Goal: Communication & Community: Participate in discussion

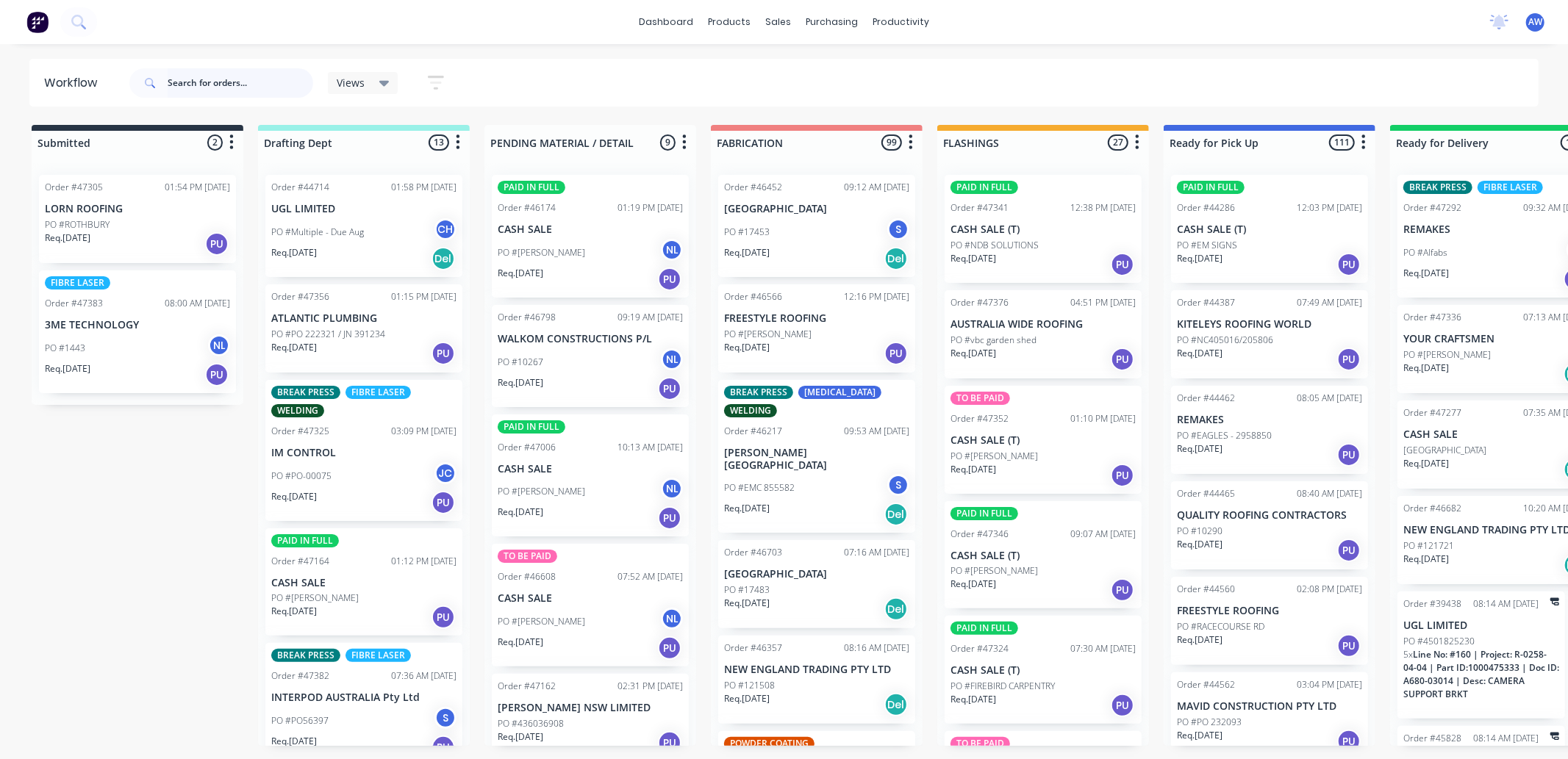
drag, startPoint x: 236, startPoint y: 79, endPoint x: 221, endPoint y: 81, distance: 15.1
click at [234, 79] on input "text" at bounding box center [240, 83] width 146 height 30
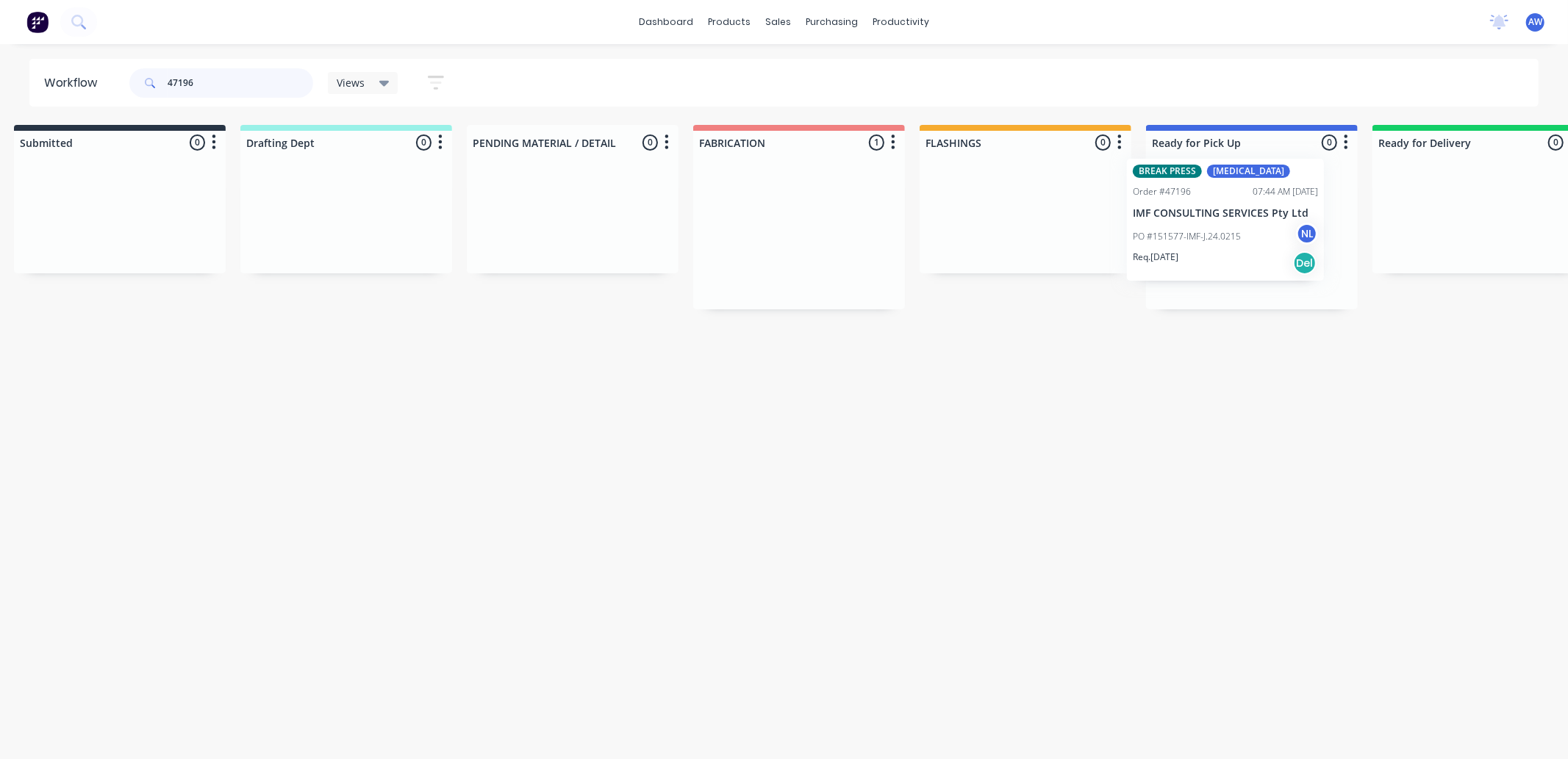
drag, startPoint x: 832, startPoint y: 265, endPoint x: 1250, endPoint y: 263, distance: 418.0
click at [1247, 255] on div "Submitted 0 Sort By Created date Required date Order number Customer name Most …" at bounding box center [1197, 216] width 2452 height 184
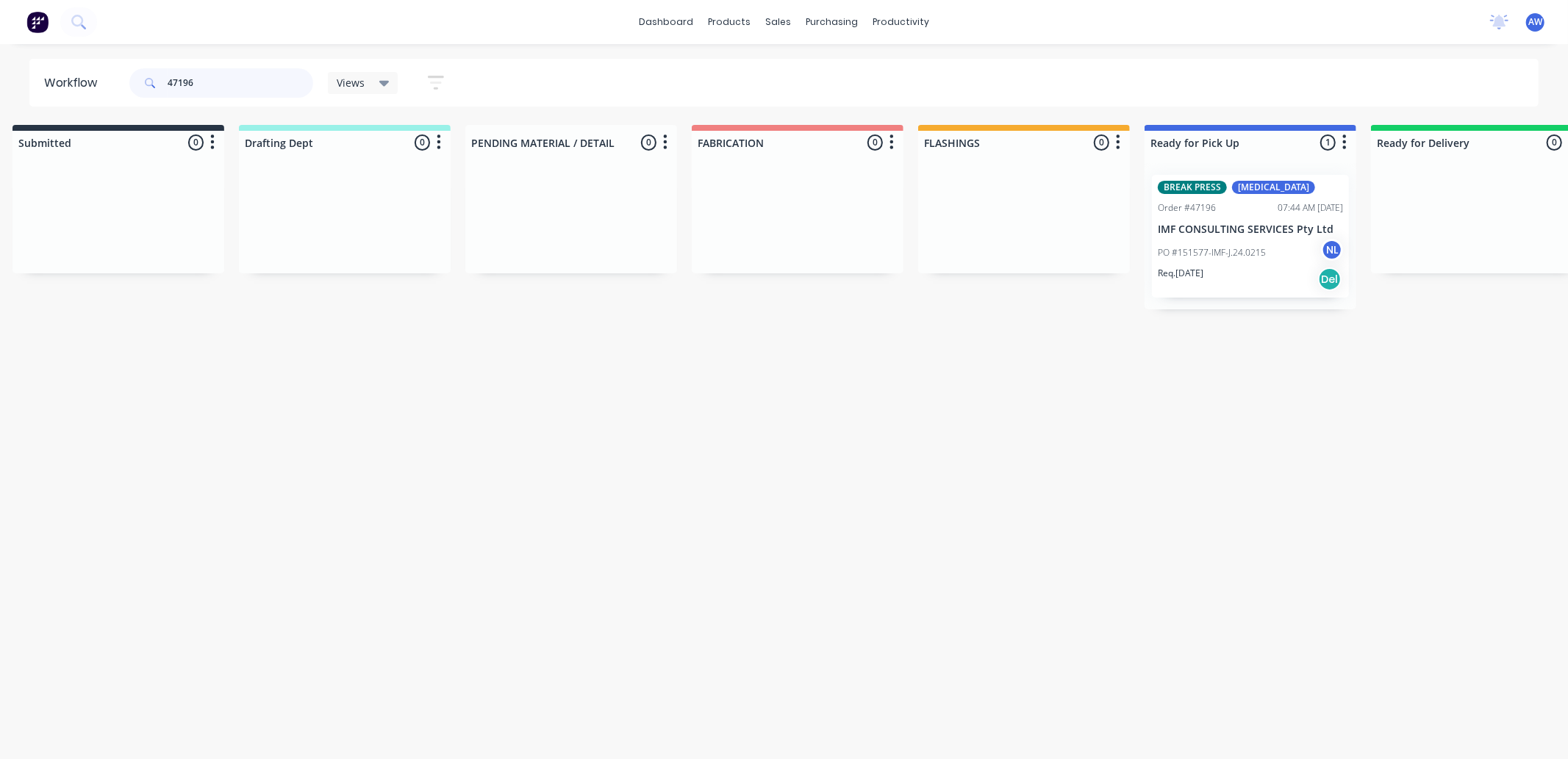
type input "47196"
click at [1250, 250] on p "PO #151577-IMF-J.24.0215" at bounding box center [1212, 252] width 108 height 13
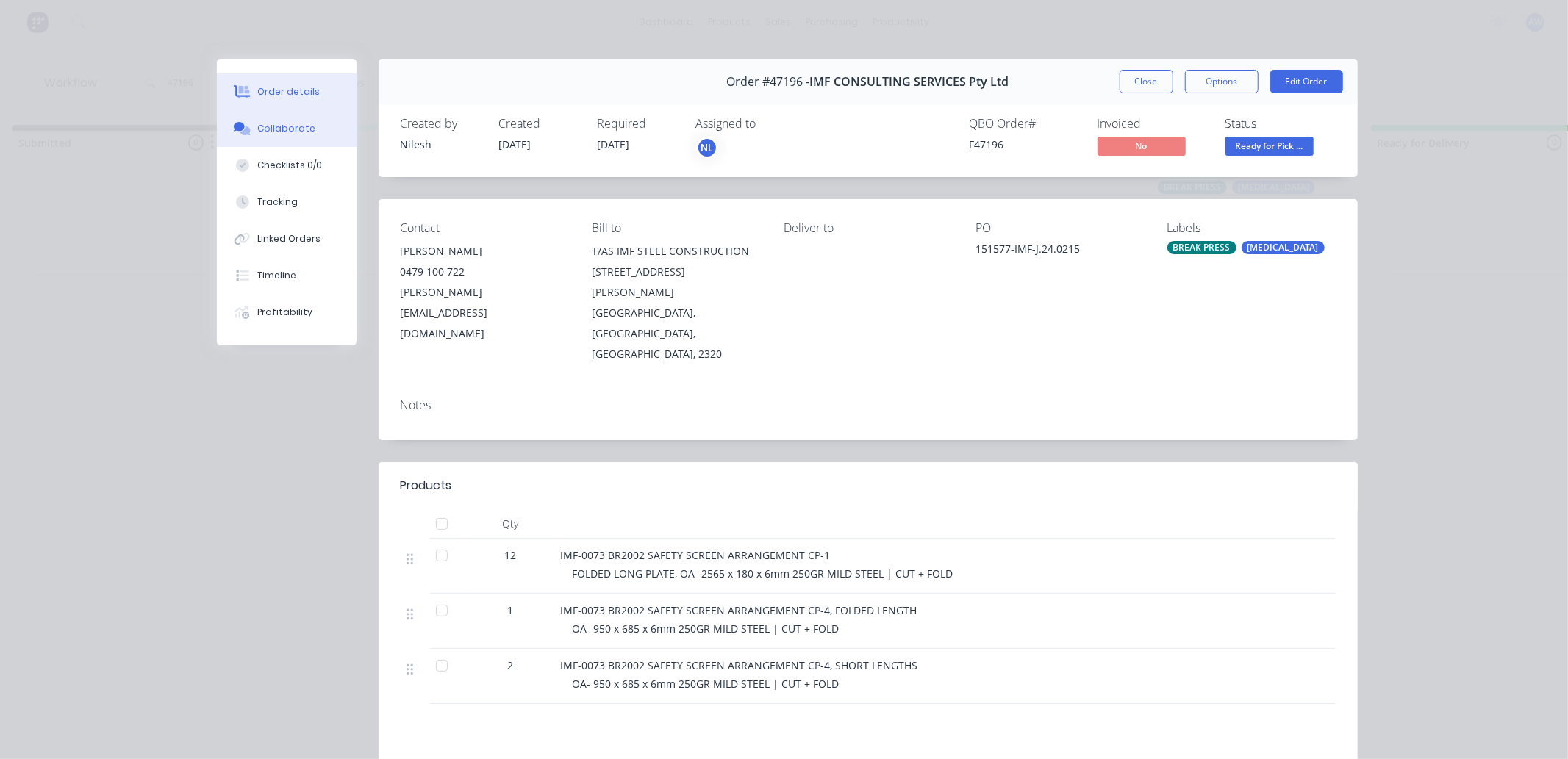
click at [291, 123] on div "Collaborate" at bounding box center [286, 128] width 58 height 13
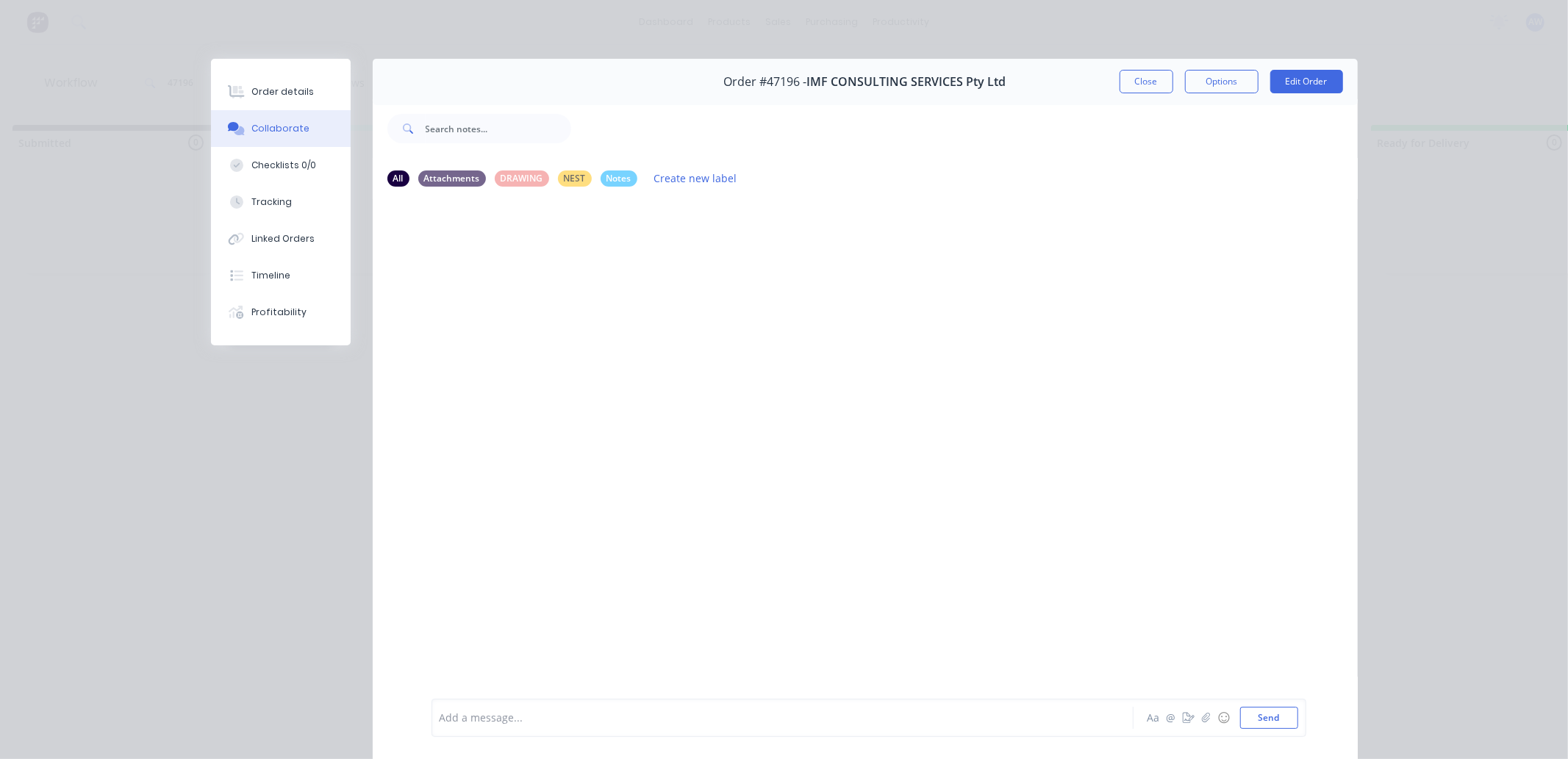
click at [512, 717] on div at bounding box center [762, 719] width 643 height 16
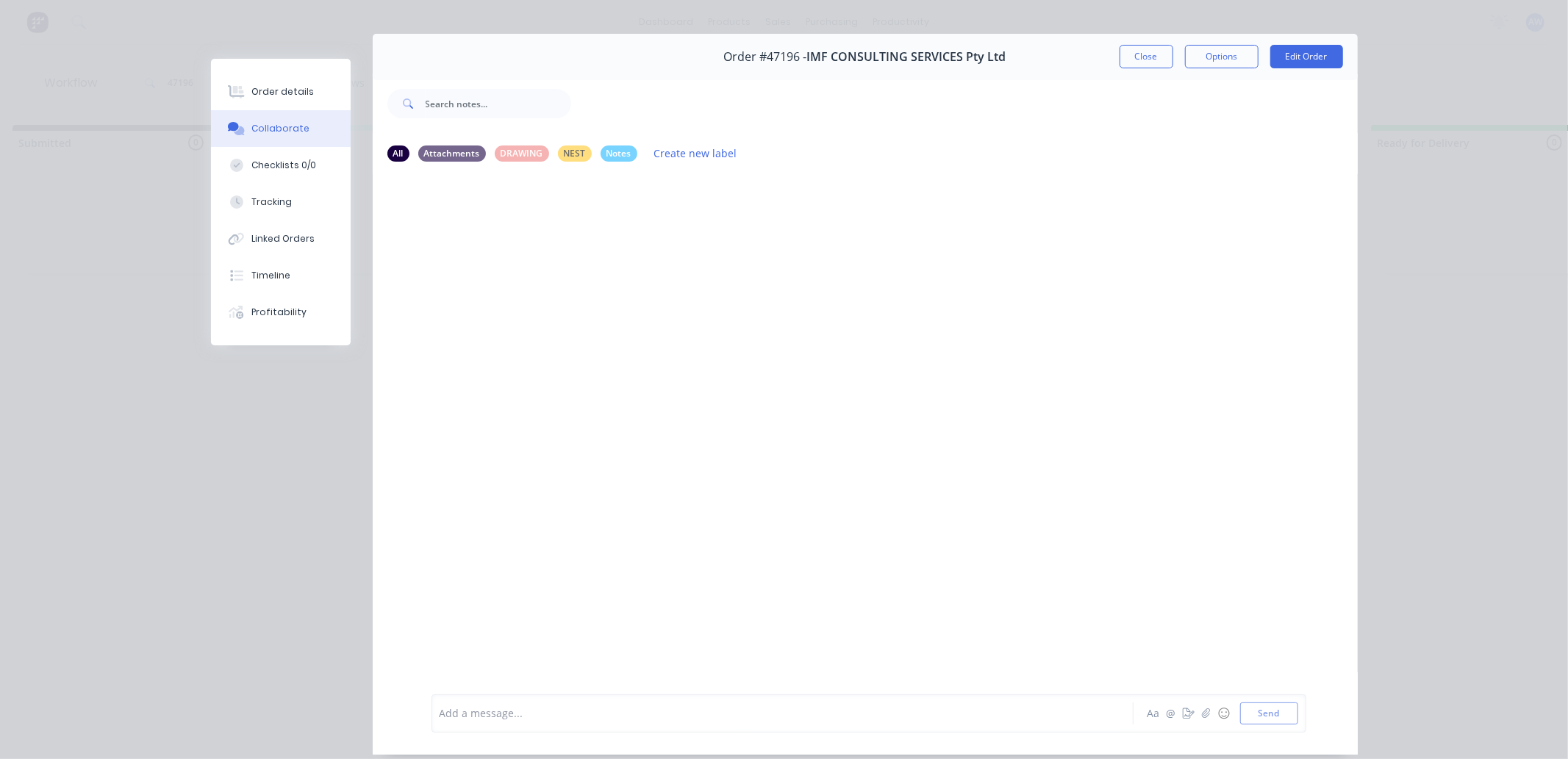
scroll to position [0, 0]
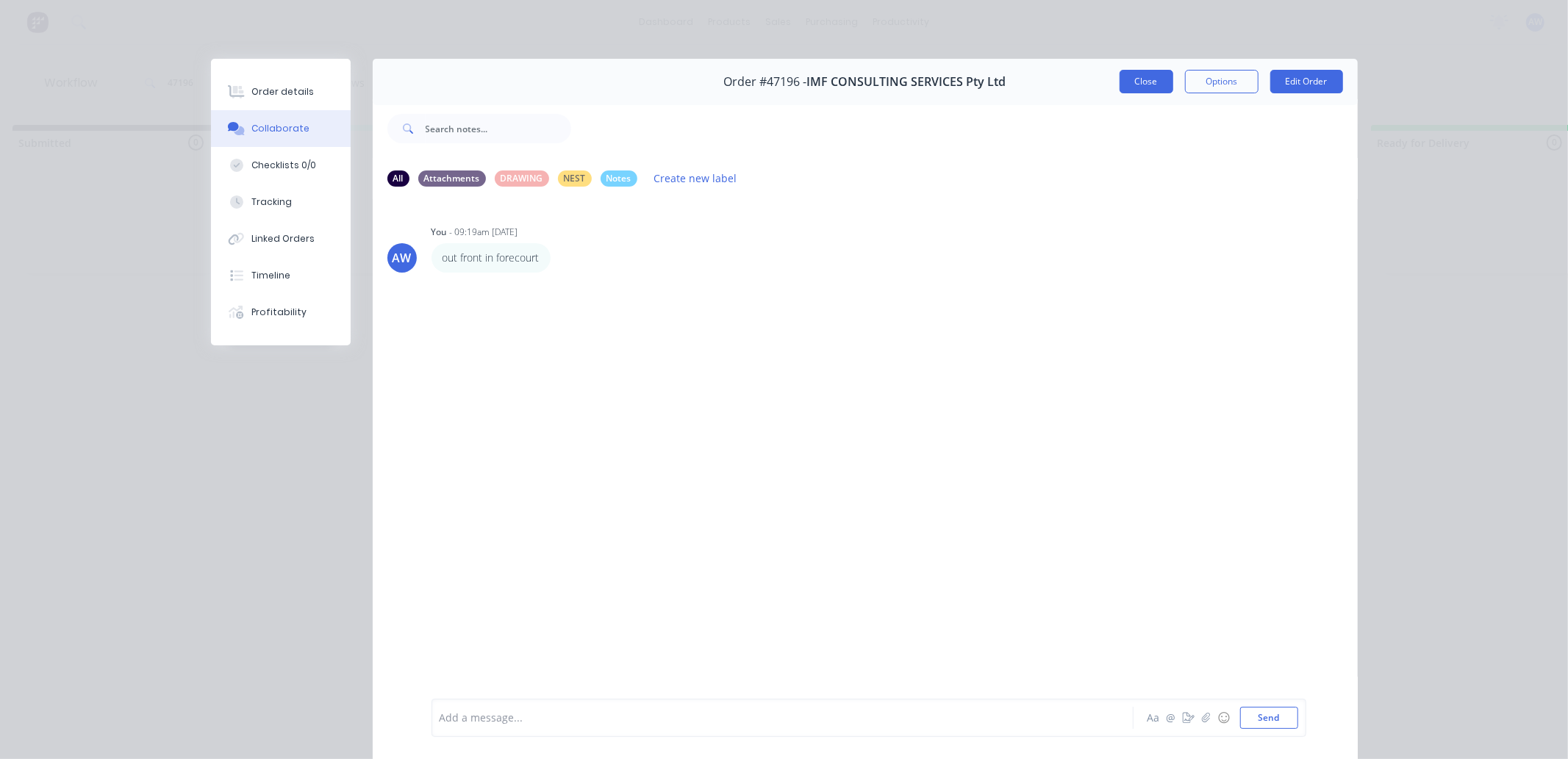
click at [1137, 77] on button "Close" at bounding box center [1147, 81] width 54 height 24
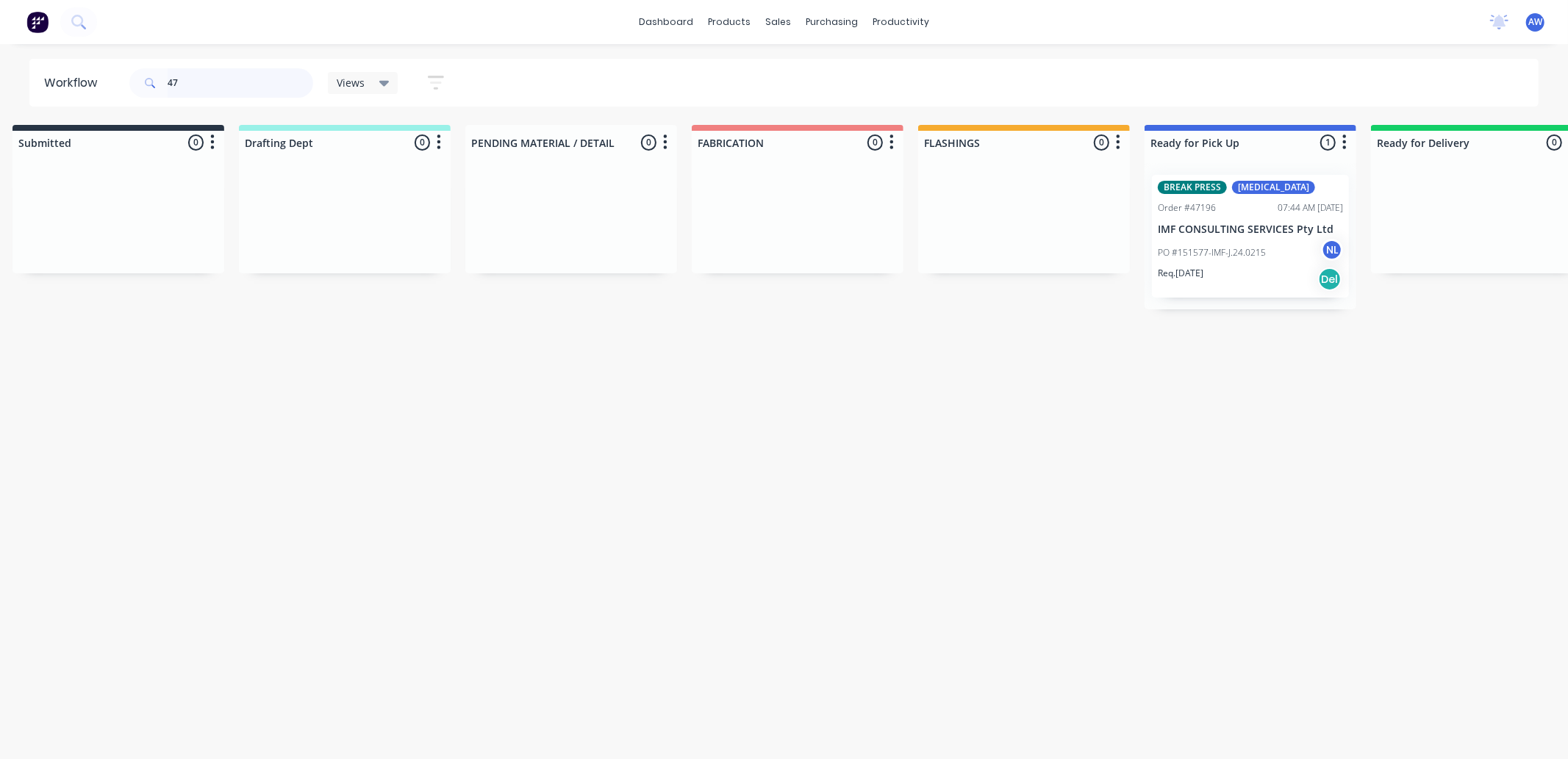
type input "4"
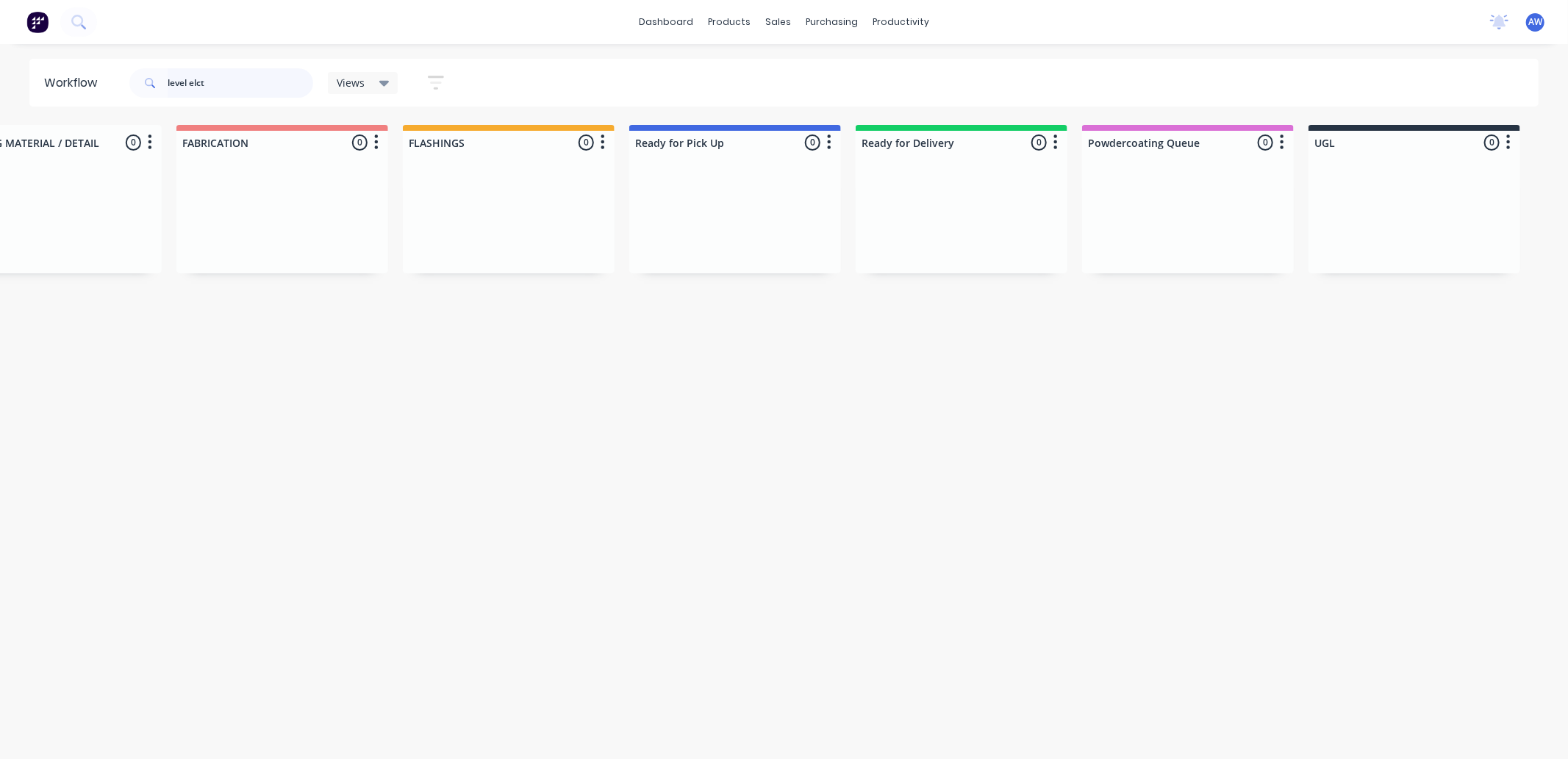
scroll to position [0, 12]
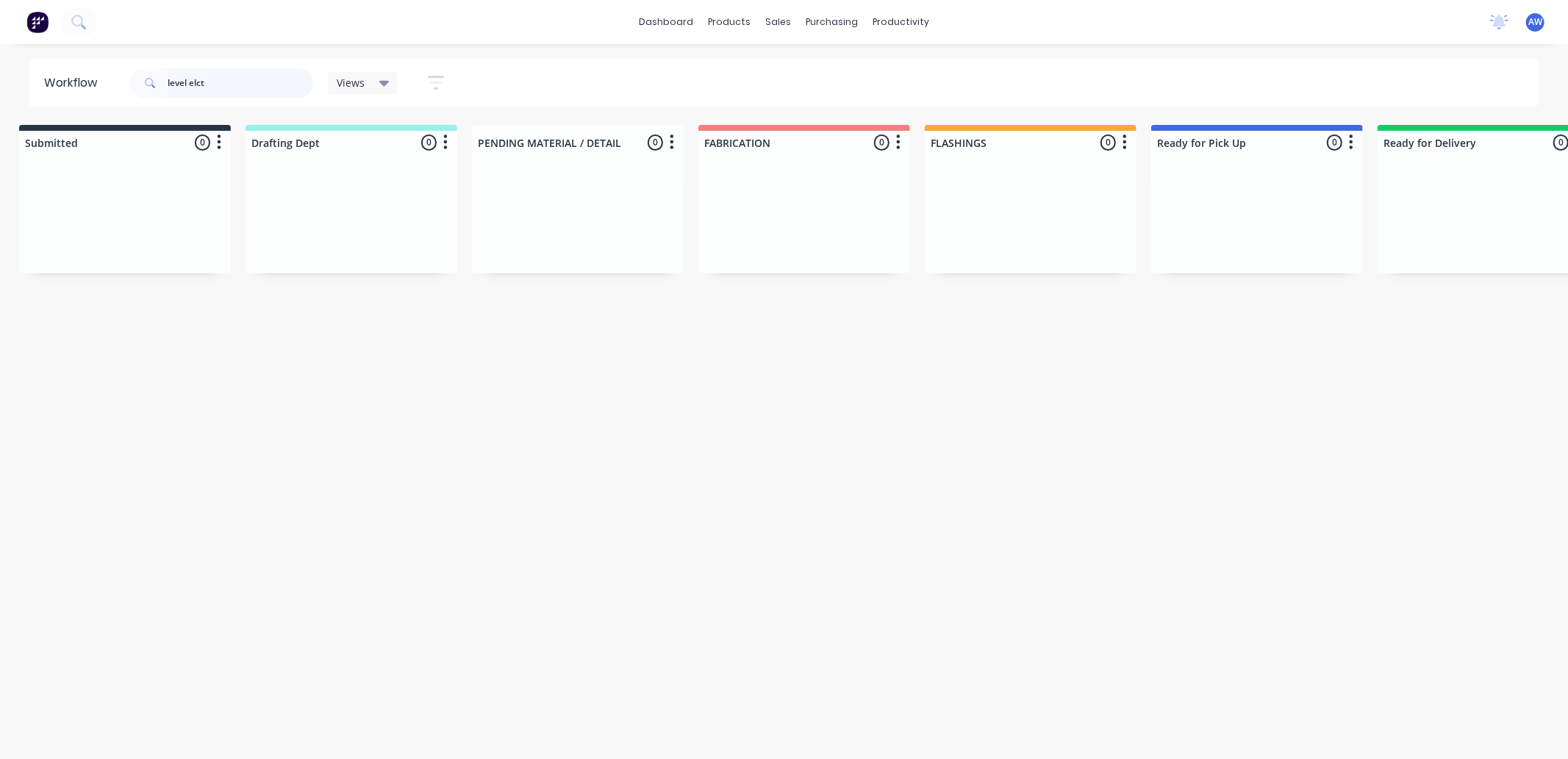
drag, startPoint x: 196, startPoint y: 85, endPoint x: 215, endPoint y: 186, distance: 102.8
click at [196, 86] on input "level elct" at bounding box center [240, 83] width 146 height 30
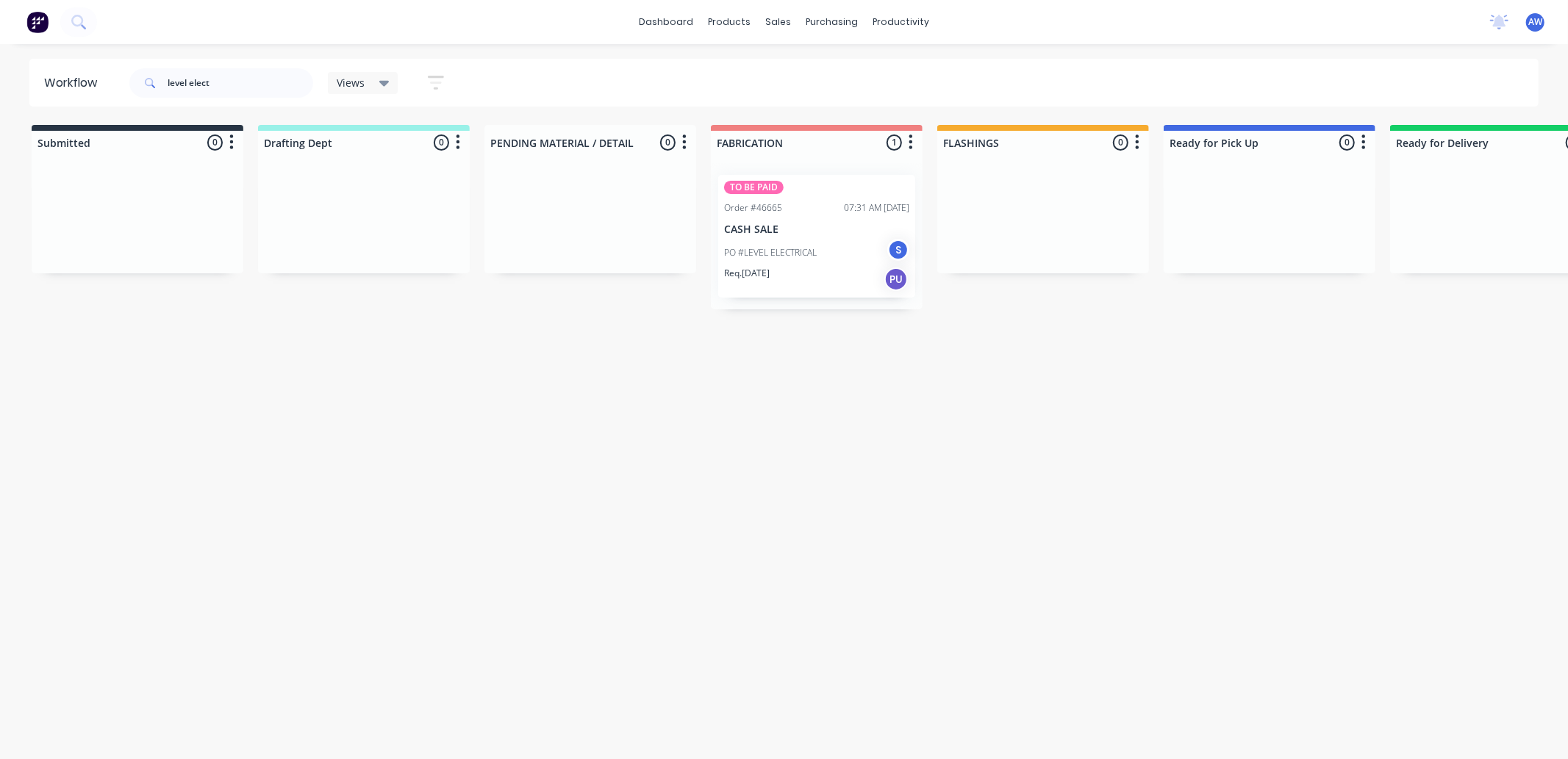
click at [816, 239] on div "PO #LEVEL ELECTRICAL S" at bounding box center [817, 253] width 185 height 28
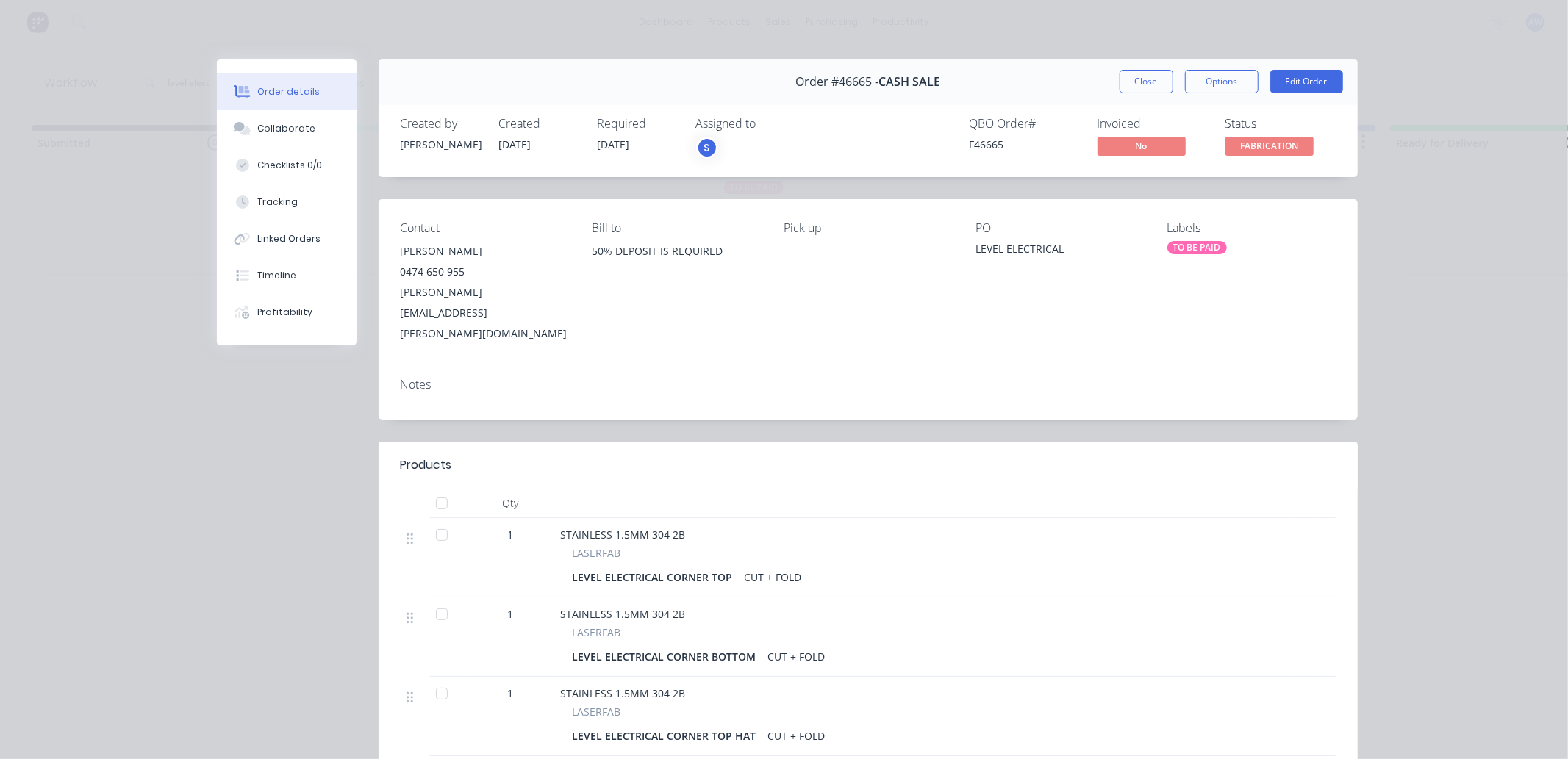
drag, startPoint x: 1134, startPoint y: 77, endPoint x: 1037, endPoint y: 119, distance: 105.7
click at [1129, 79] on button "Close" at bounding box center [1147, 81] width 54 height 24
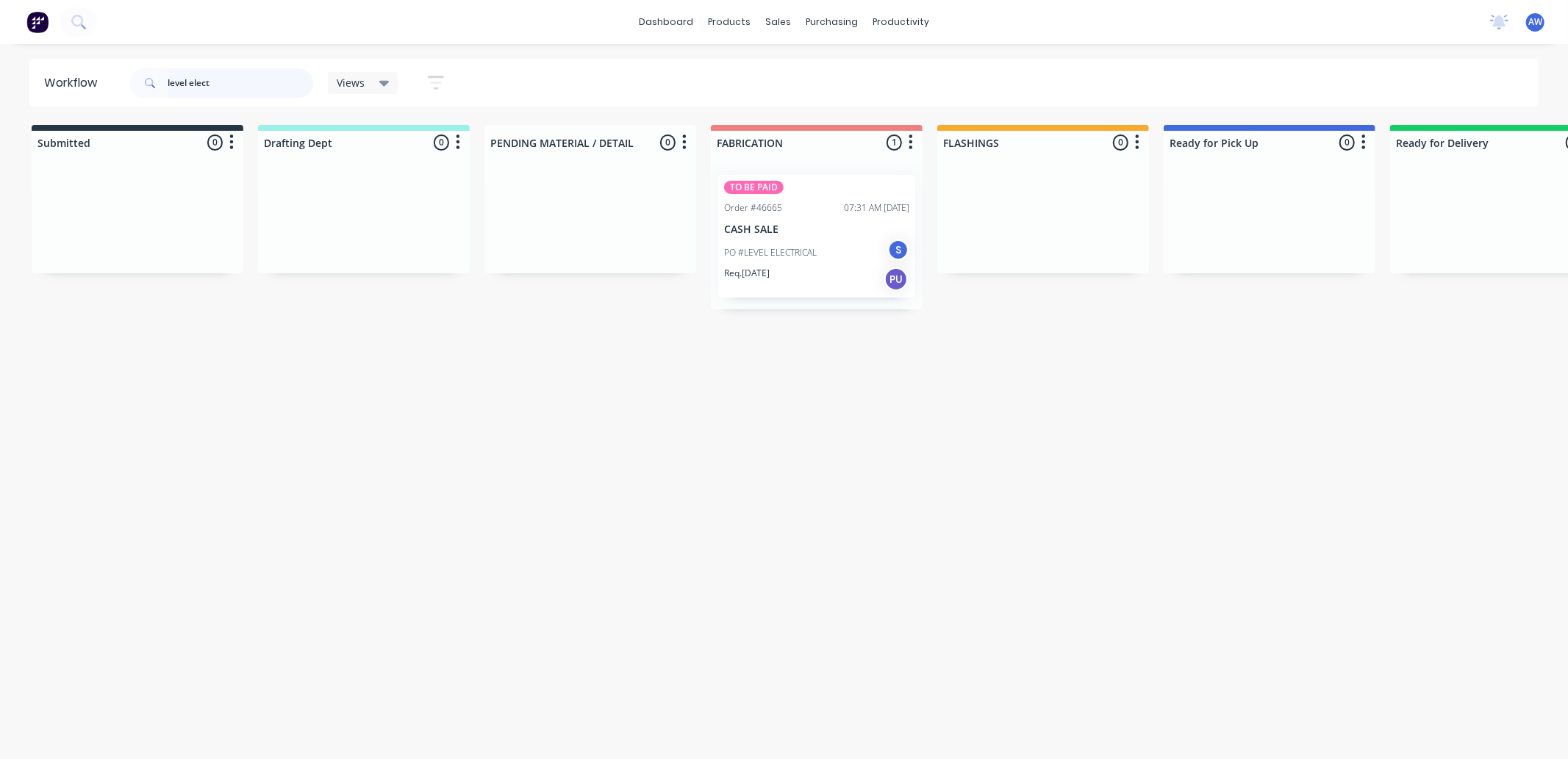
click at [236, 77] on input "level elect" at bounding box center [240, 83] width 146 height 30
type input "l"
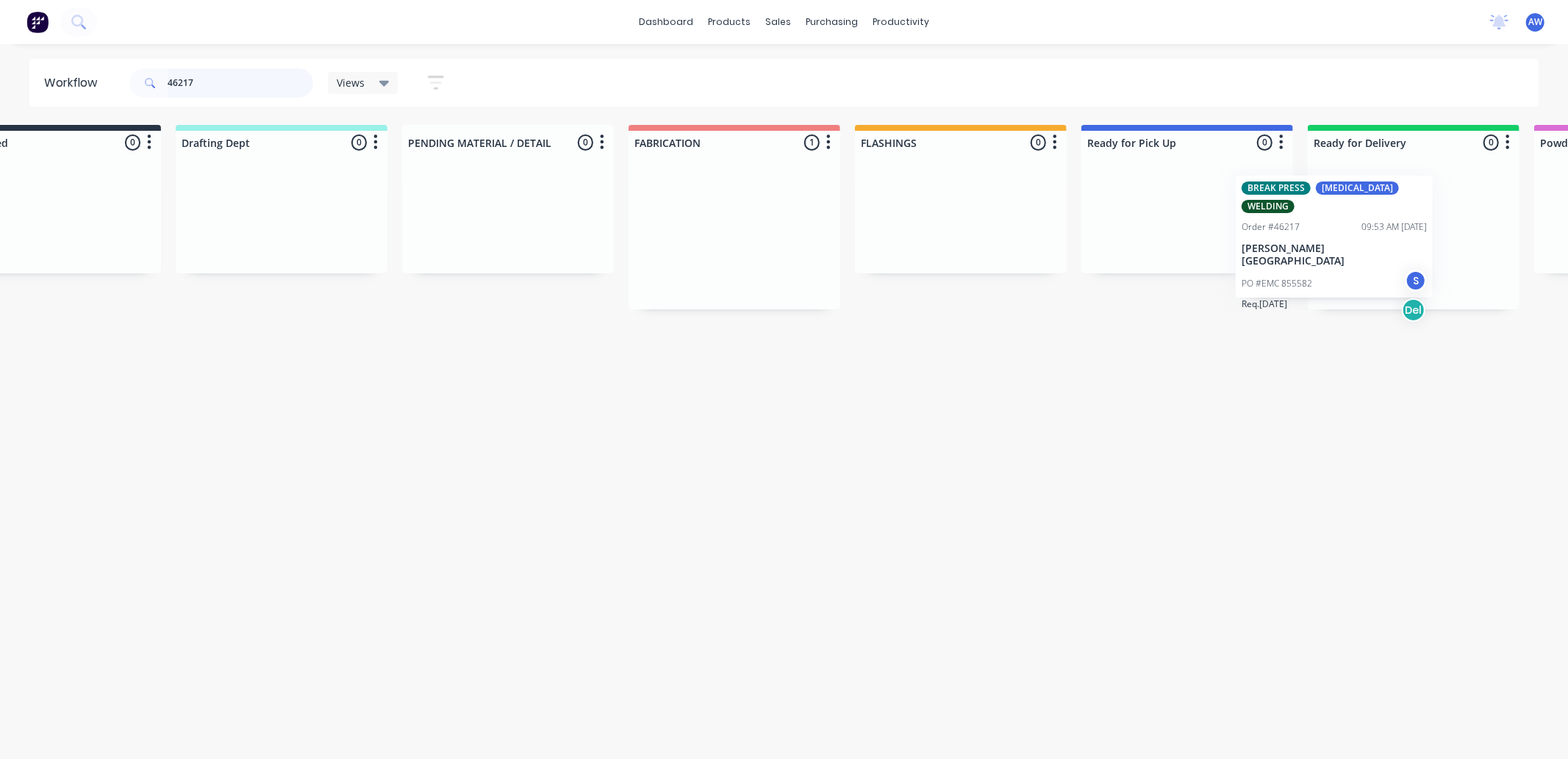
scroll to position [0, 128]
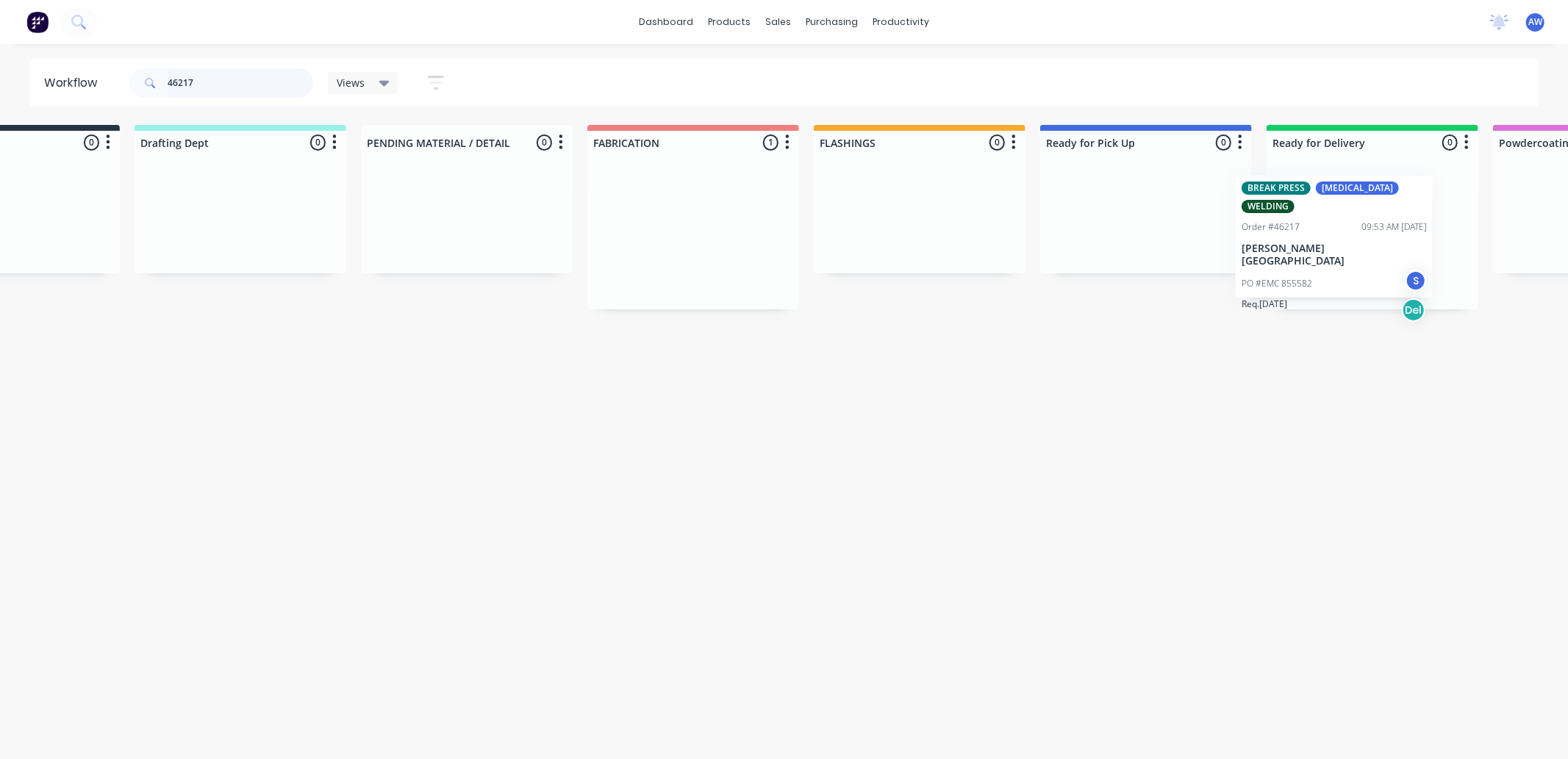
drag, startPoint x: 813, startPoint y: 239, endPoint x: 1325, endPoint y: 321, distance: 518.5
click at [1333, 239] on div "Submitted 0 Sort By Created date Required date Order number Customer name Most …" at bounding box center [1092, 216] width 2452 height 184
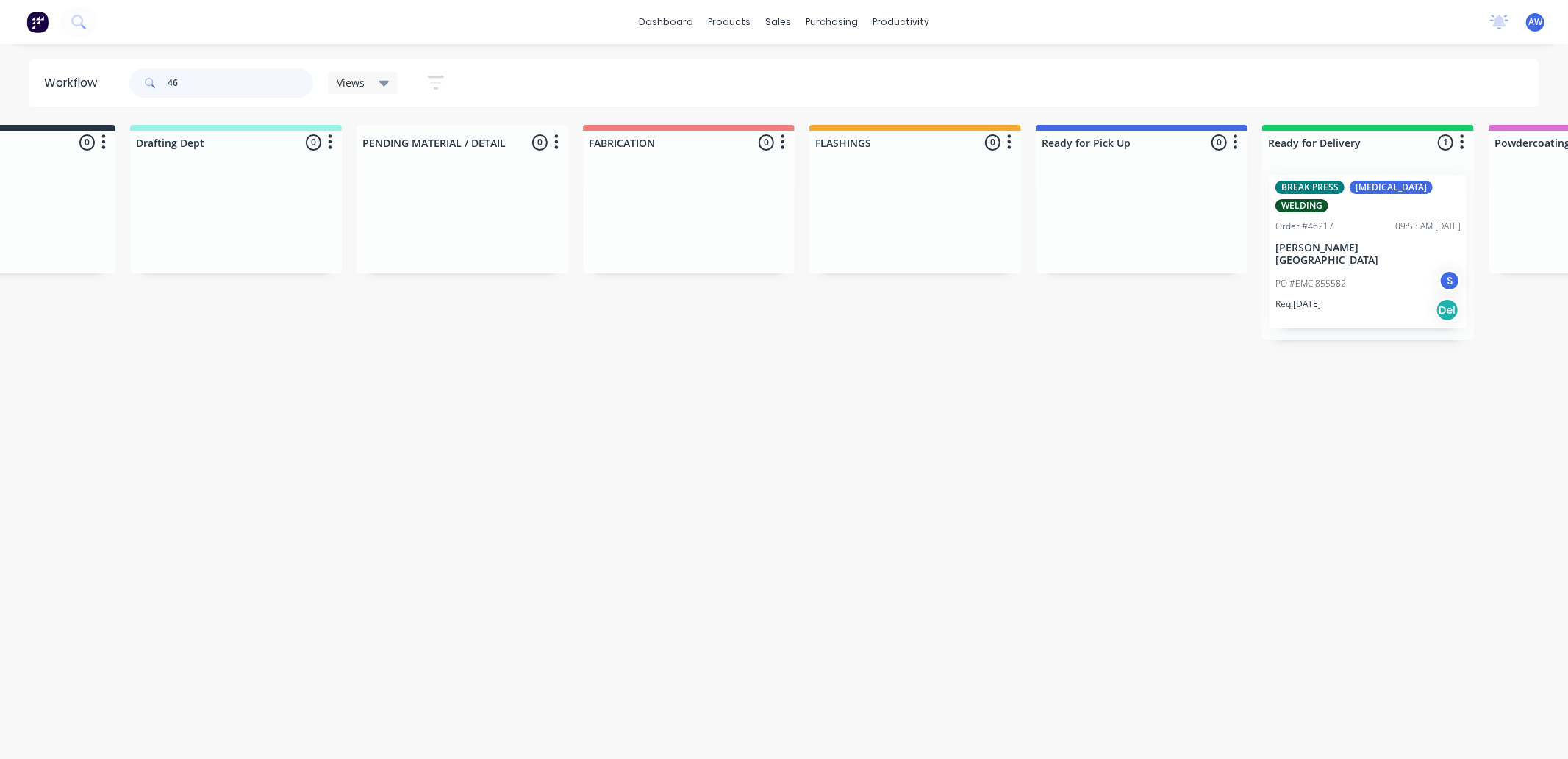
type input "4"
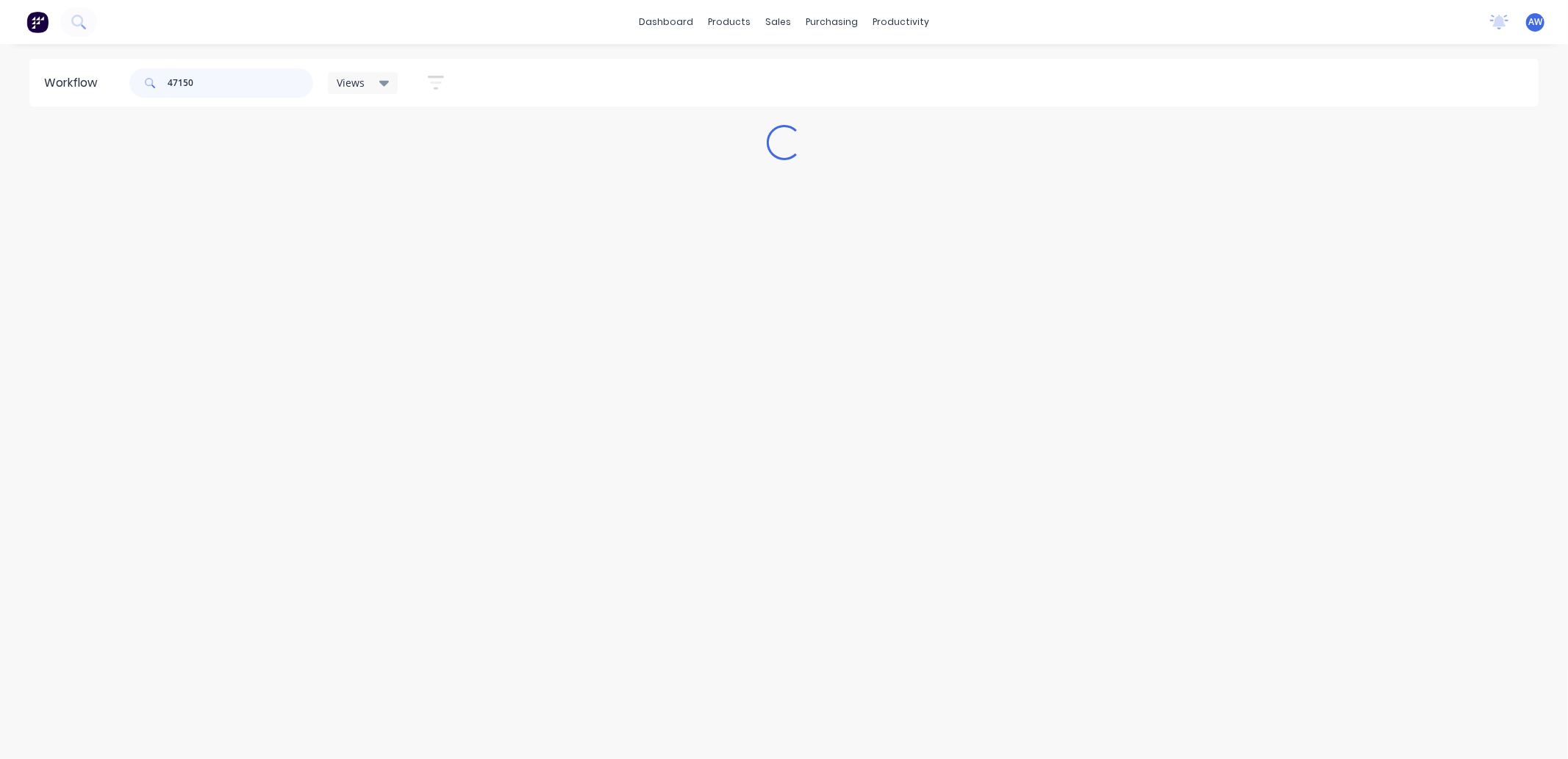
scroll to position [0, 0]
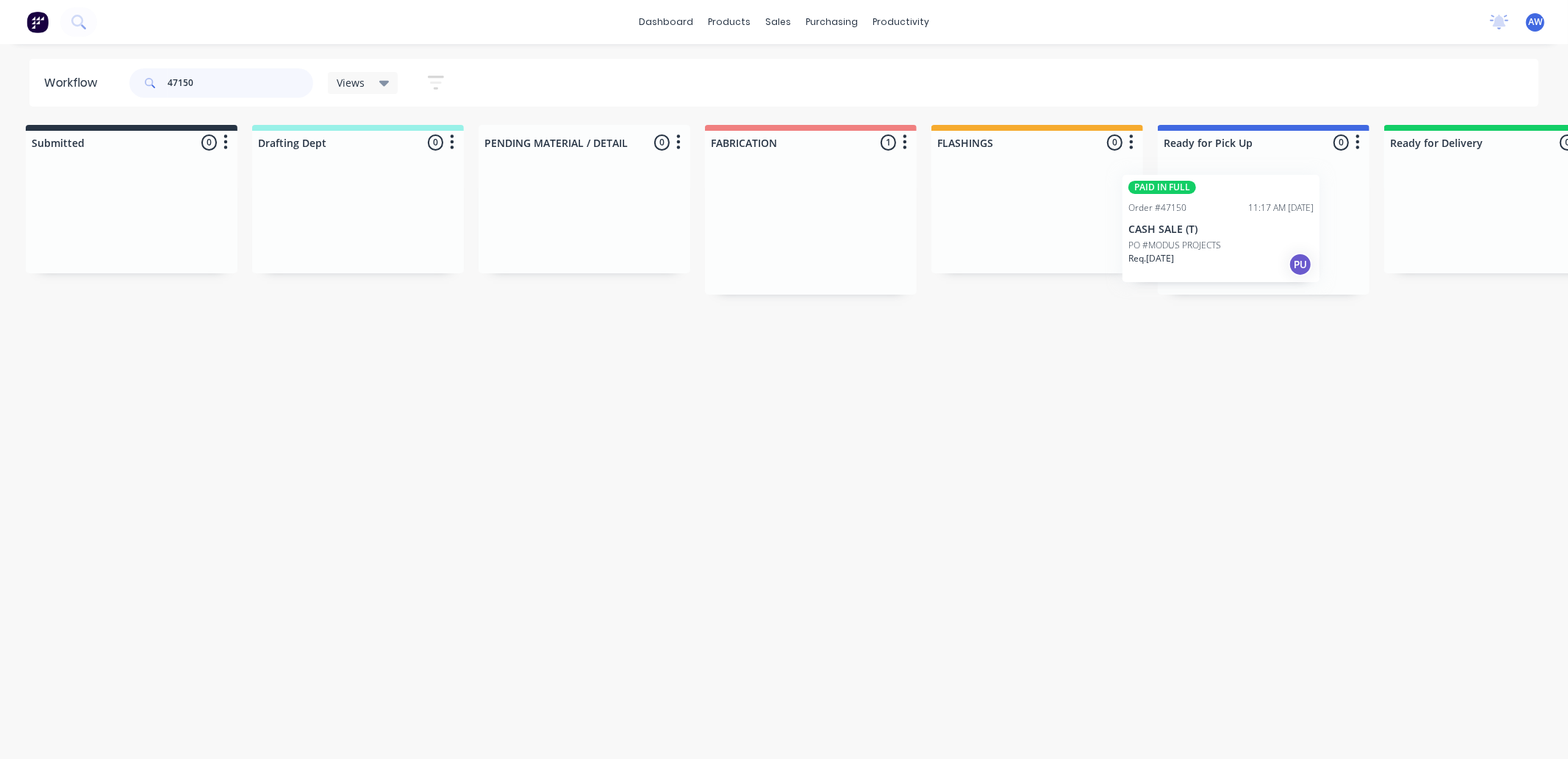
drag, startPoint x: 791, startPoint y: 244, endPoint x: 1214, endPoint y: 268, distance: 423.7
click at [1203, 241] on div "Submitted 0 Sort By Created date Required date Order number Customer name Most …" at bounding box center [1209, 209] width 2452 height 170
type input "47150"
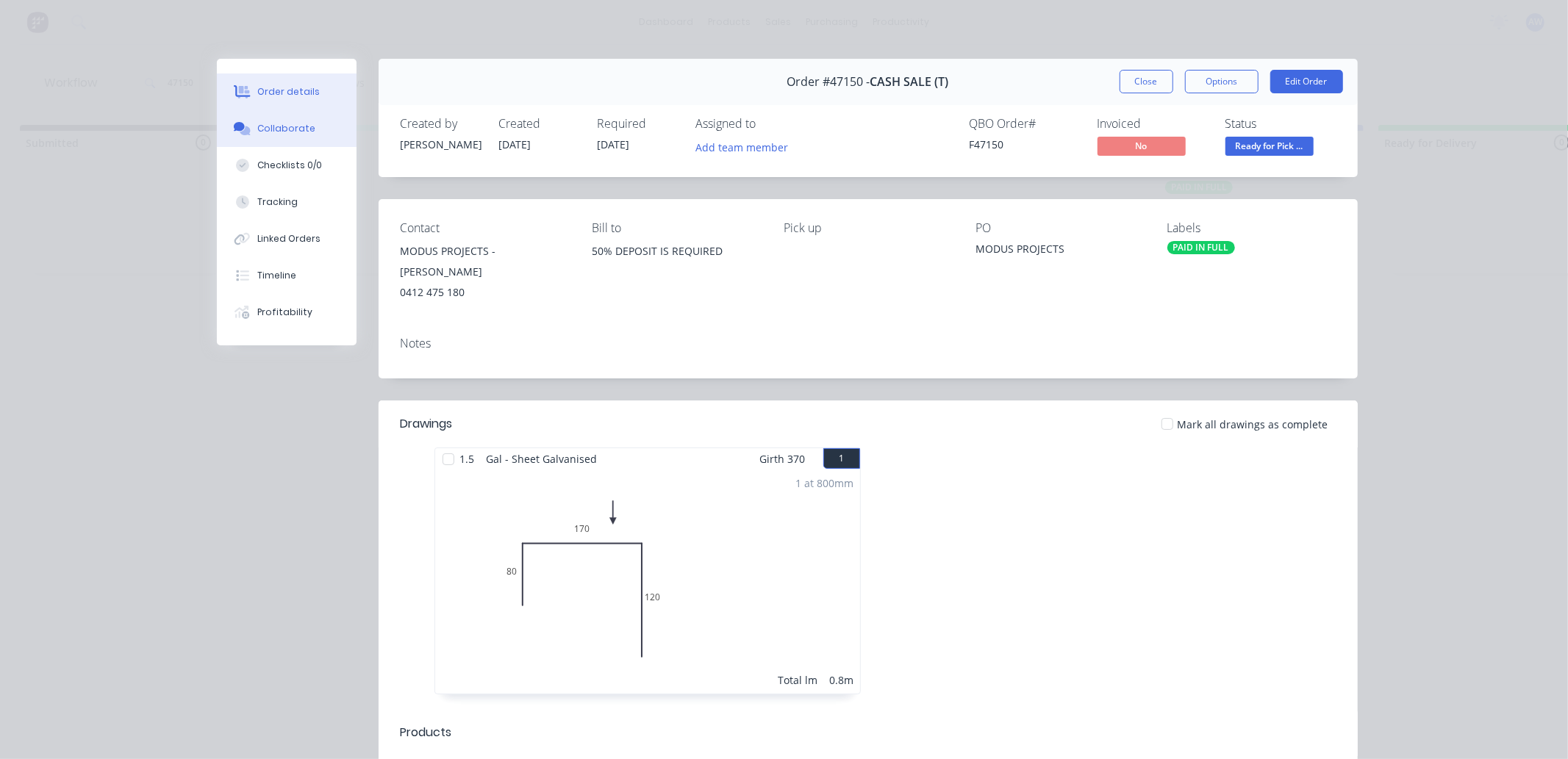
click at [298, 133] on div "Collaborate" at bounding box center [286, 128] width 58 height 13
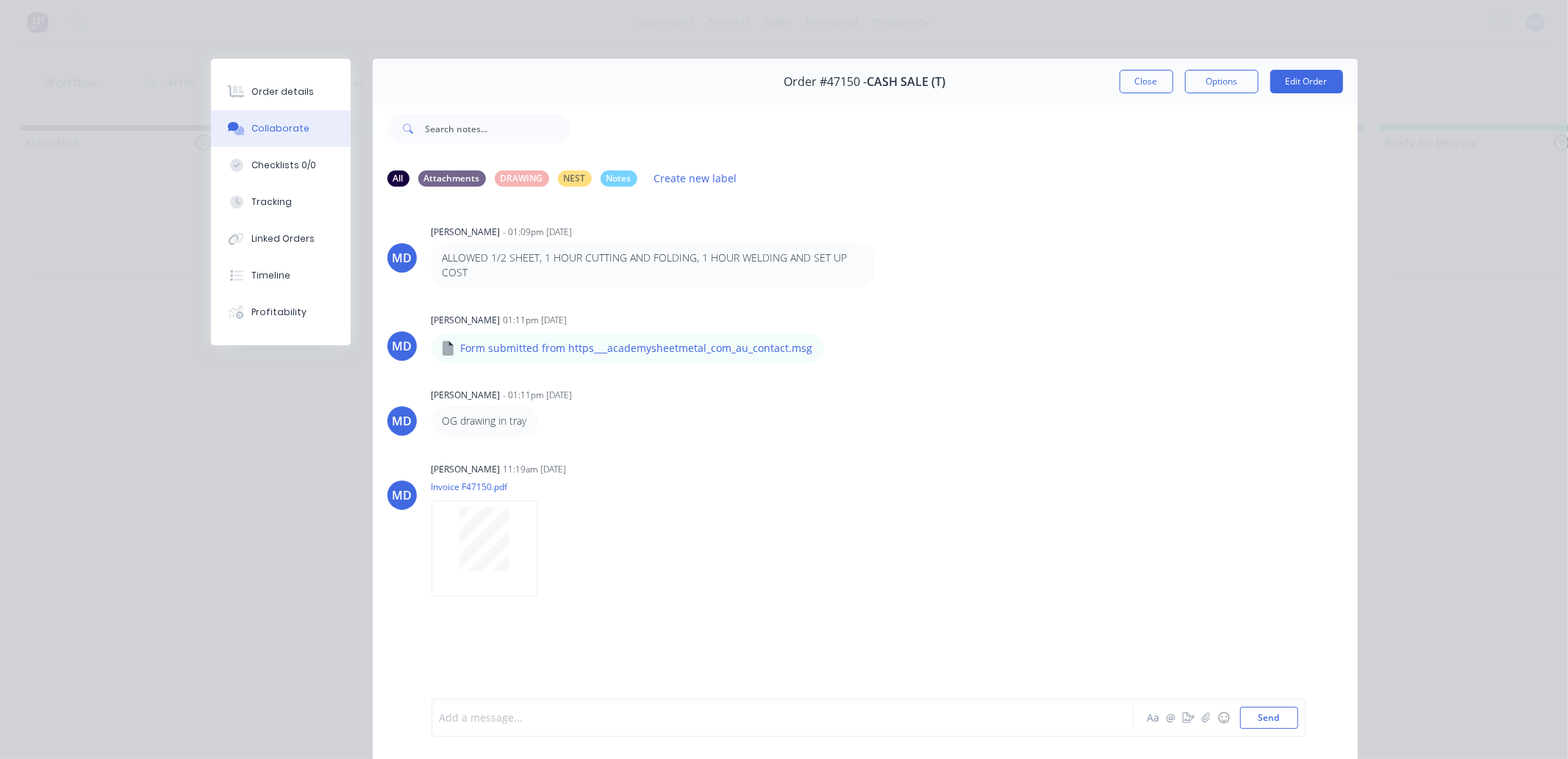
click at [480, 715] on div at bounding box center [762, 719] width 643 height 16
click at [1120, 82] on button "Close" at bounding box center [1147, 81] width 54 height 24
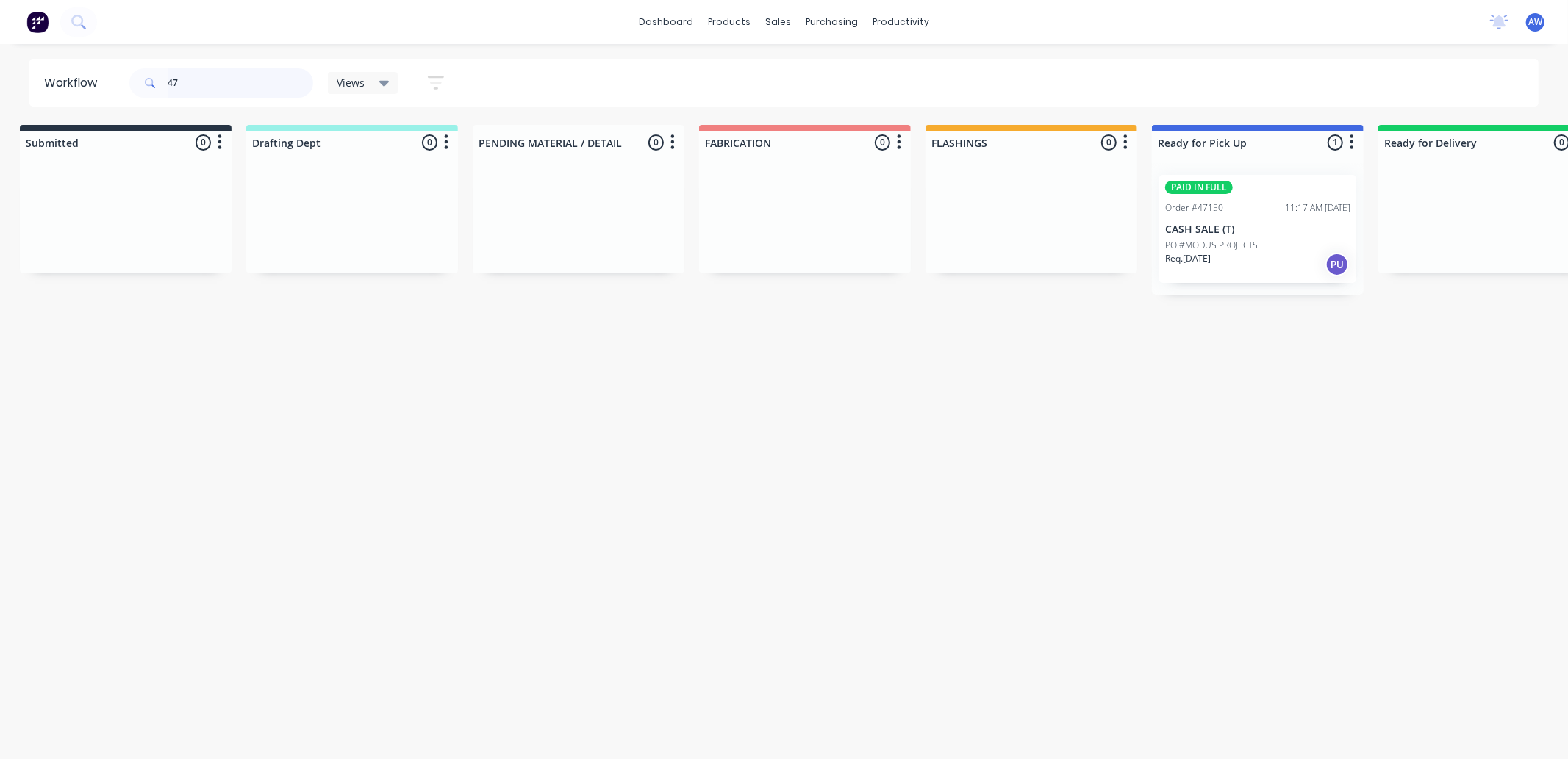
type input "4"
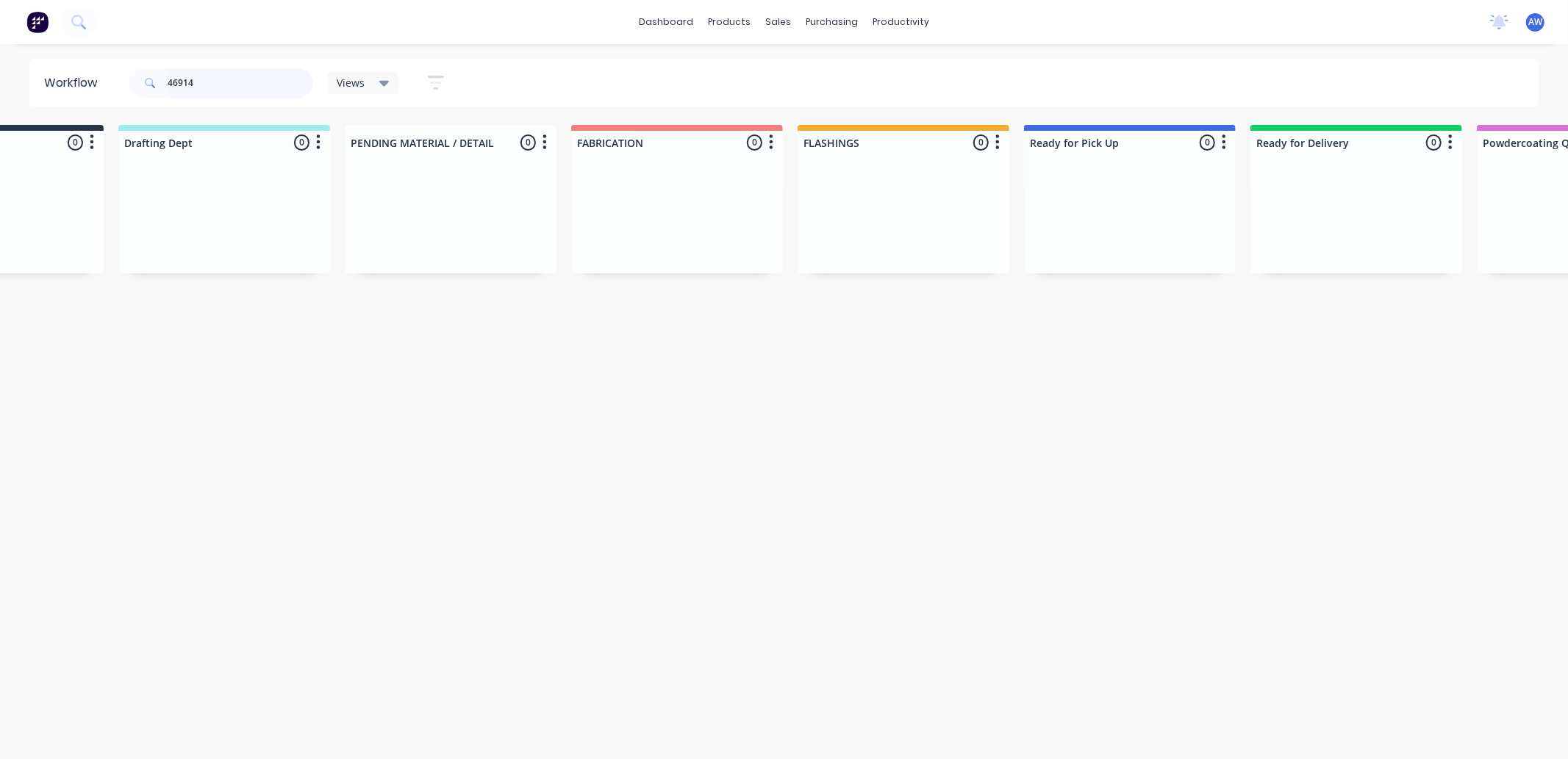
scroll to position [0, 0]
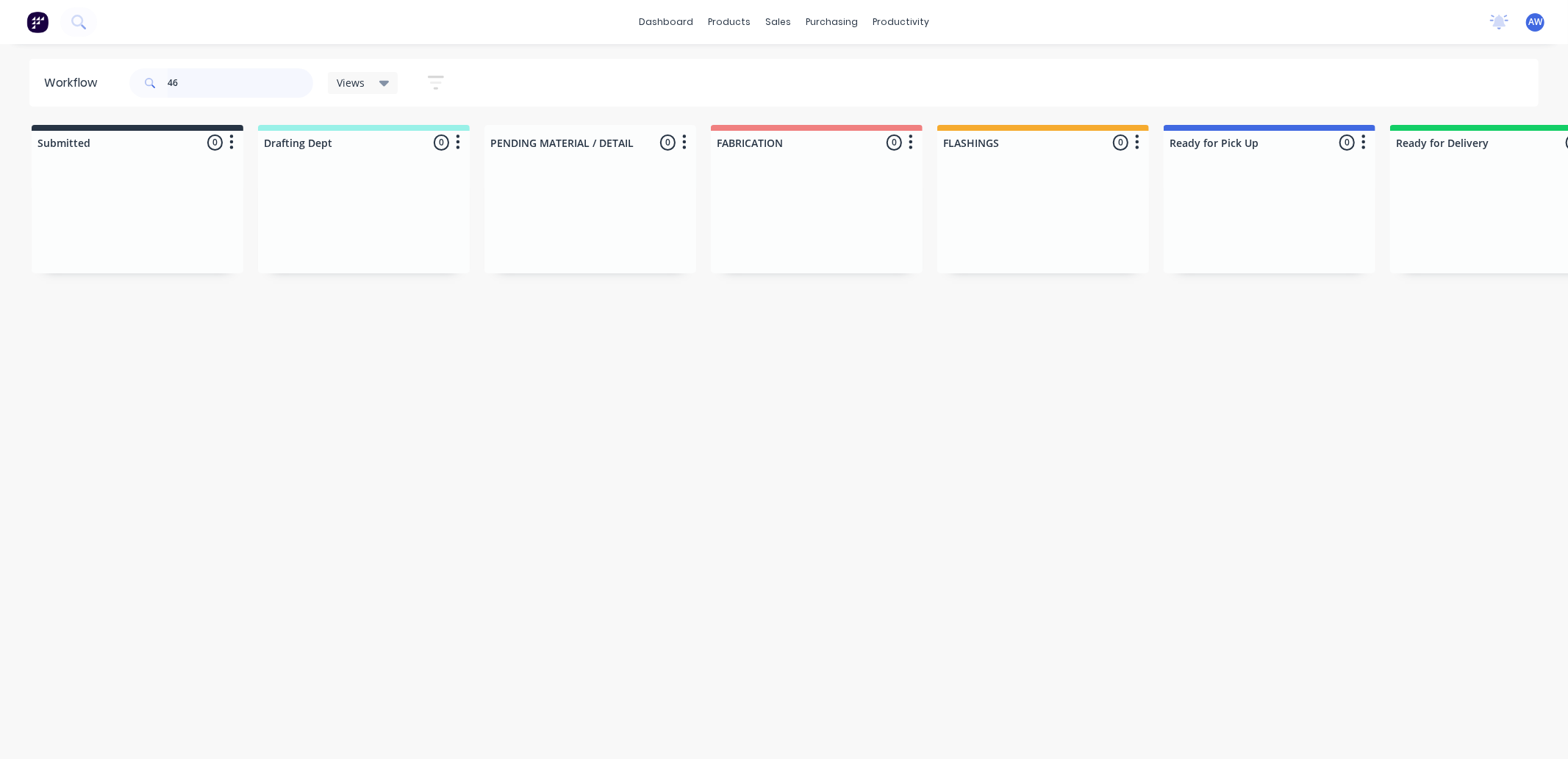
type input "4"
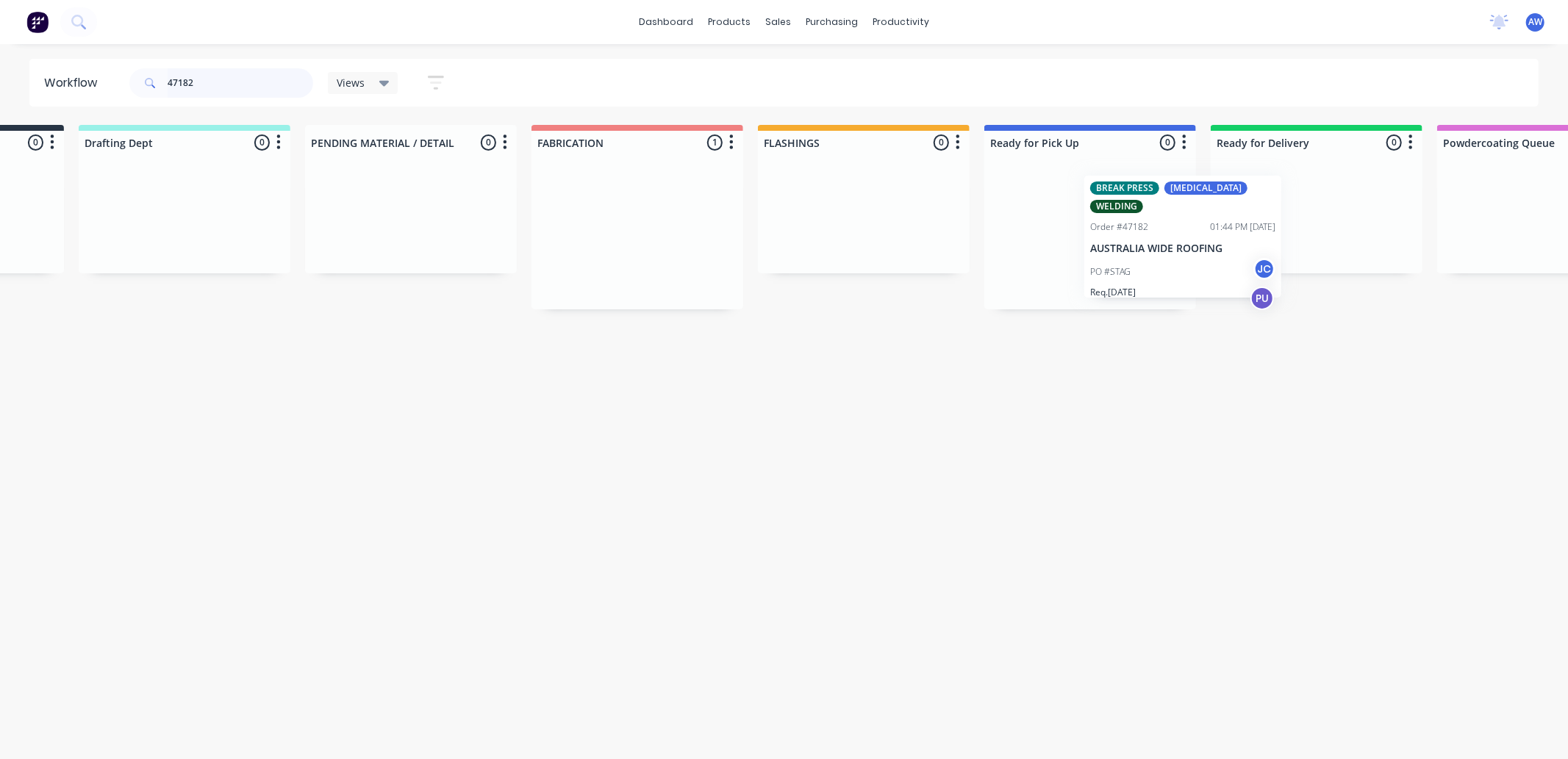
scroll to position [0, 181]
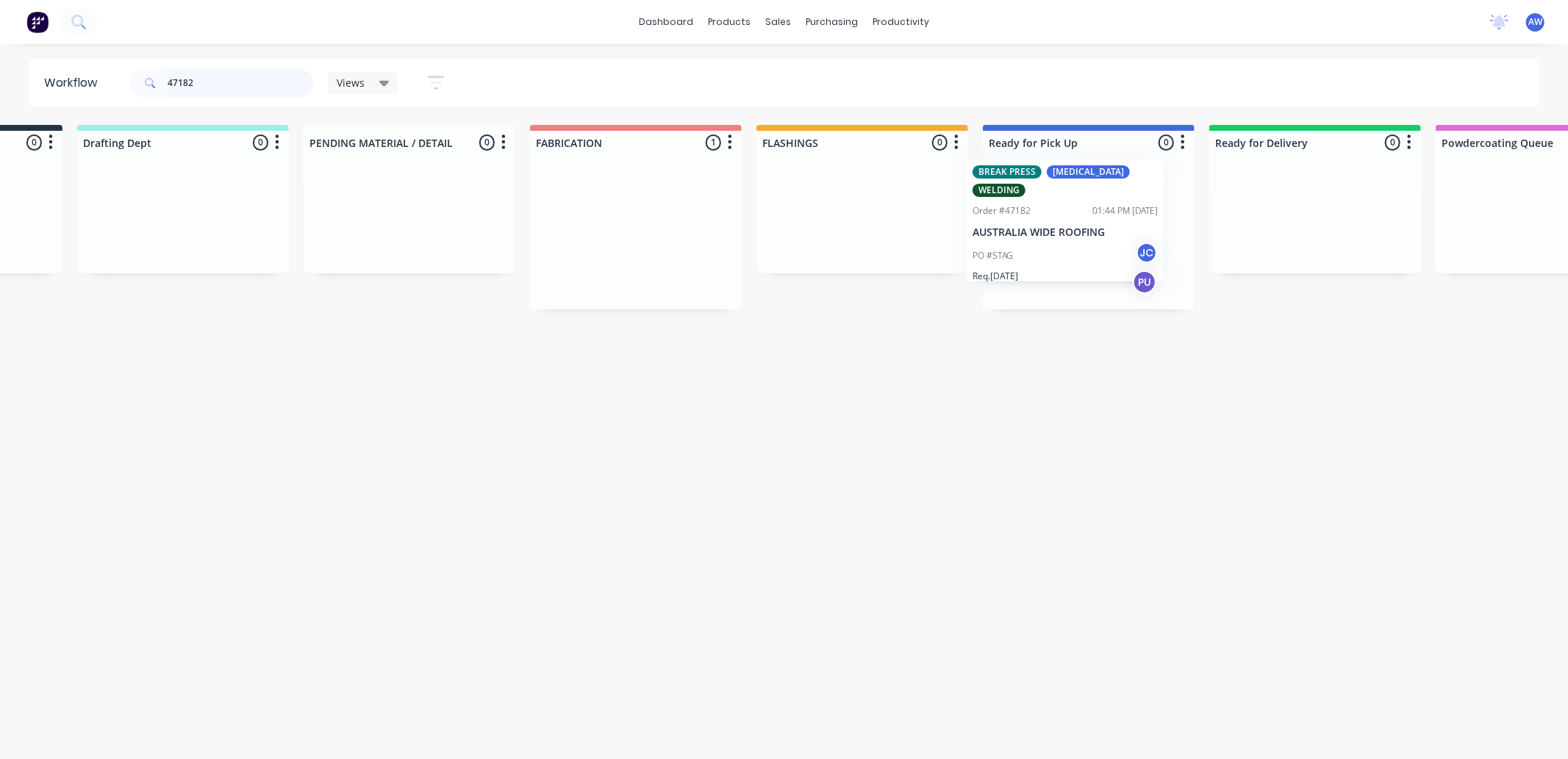
drag, startPoint x: 815, startPoint y: 273, endPoint x: 1067, endPoint y: 257, distance: 252.5
click at [1067, 257] on div "Submitted 0 Sort By Created date Required date Order number Customer name Most …" at bounding box center [1034, 216] width 2452 height 184
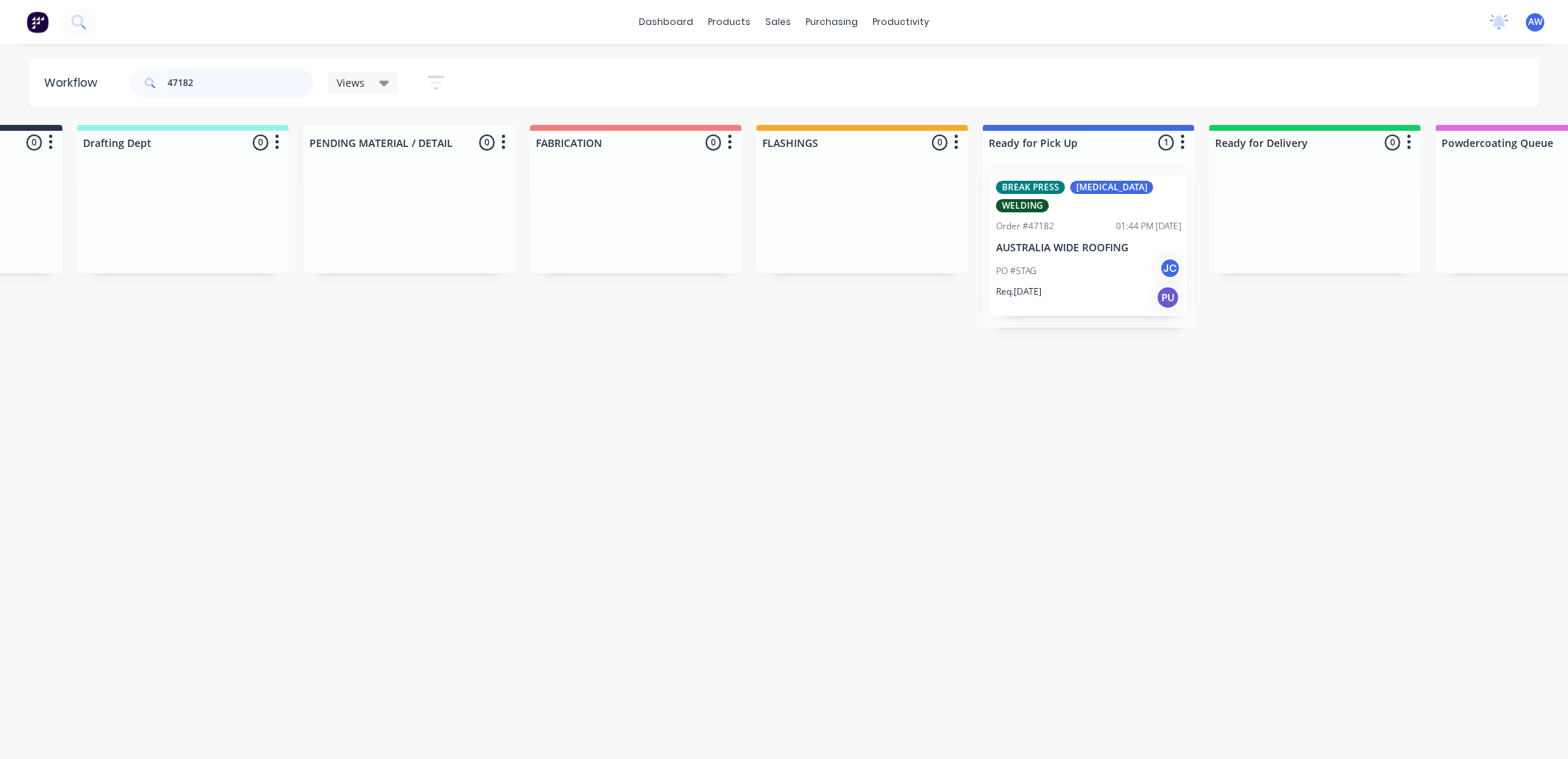
type input "47182"
click at [1071, 257] on div "PO #STAG JC" at bounding box center [1089, 271] width 185 height 28
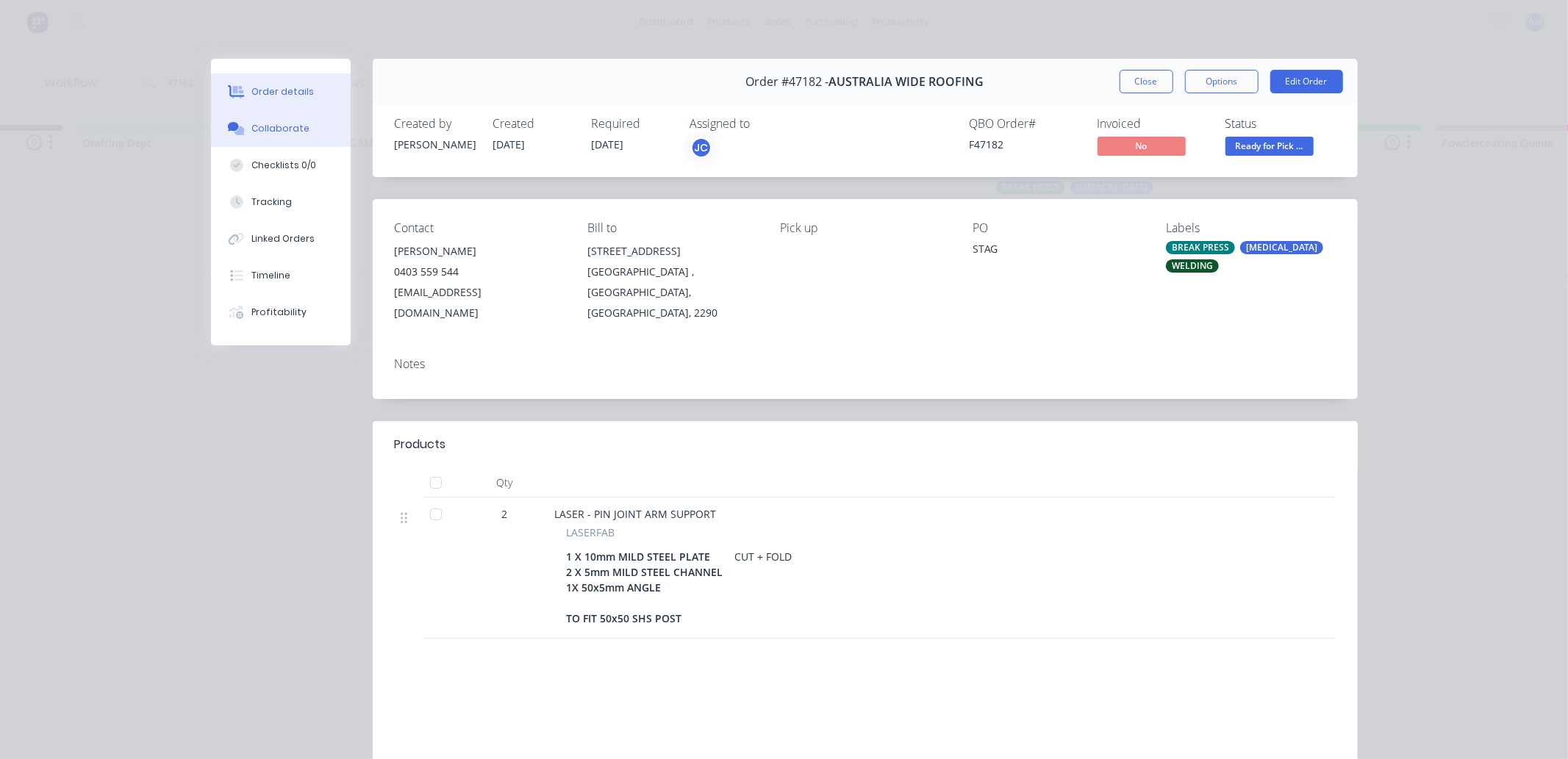
click at [291, 130] on div "Collaborate" at bounding box center [280, 128] width 58 height 13
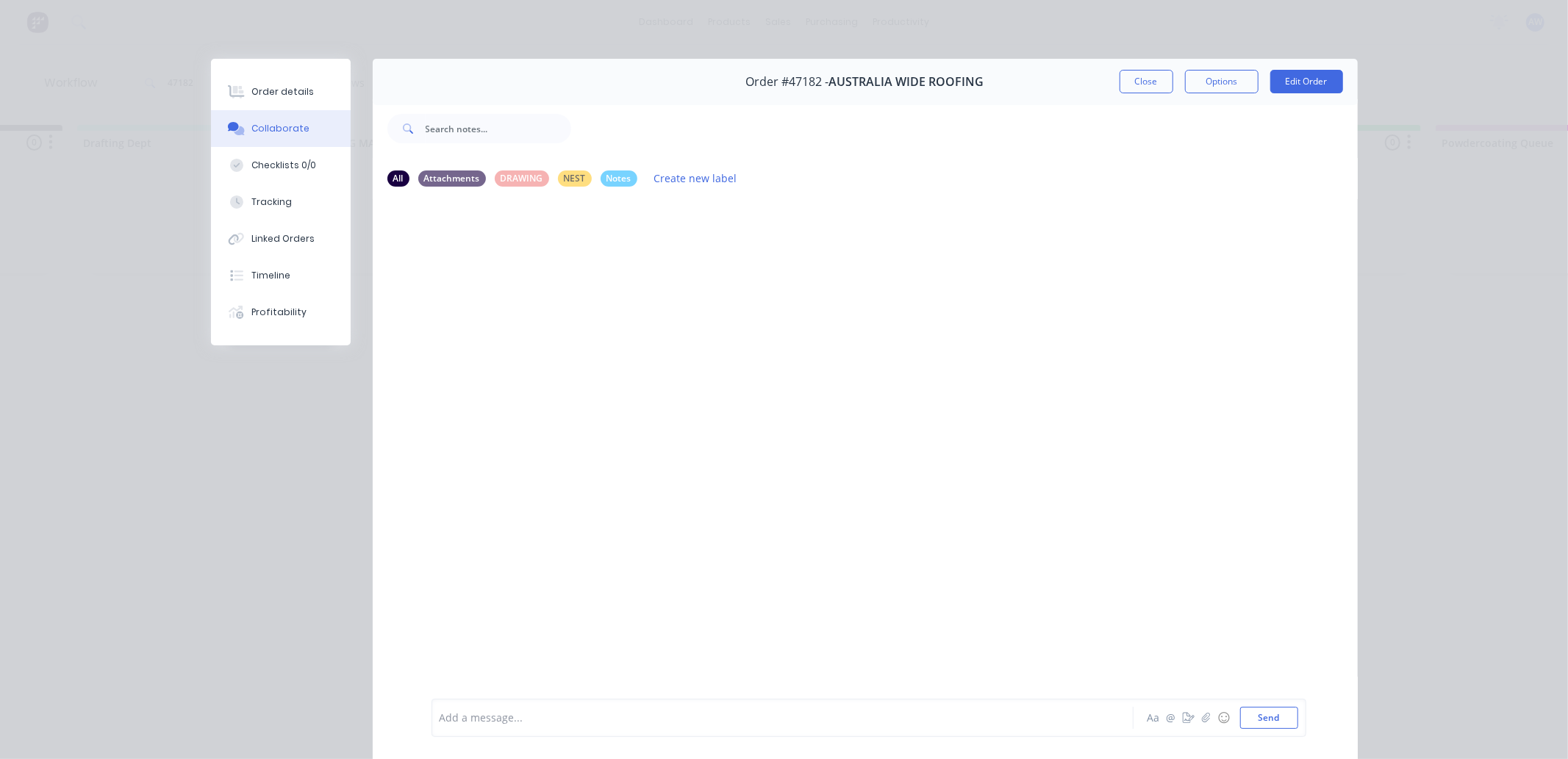
click at [459, 711] on div at bounding box center [762, 719] width 643 height 16
drag, startPoint x: 1149, startPoint y: 88, endPoint x: 530, endPoint y: 567, distance: 782.7
click at [1138, 96] on div "Order #47182 - AUSTRALIA WIDE ROOFING Close Options Edit Order" at bounding box center [865, 81] width 985 height 46
click at [1134, 71] on button "Close" at bounding box center [1147, 81] width 54 height 24
